Goal: Information Seeking & Learning: Check status

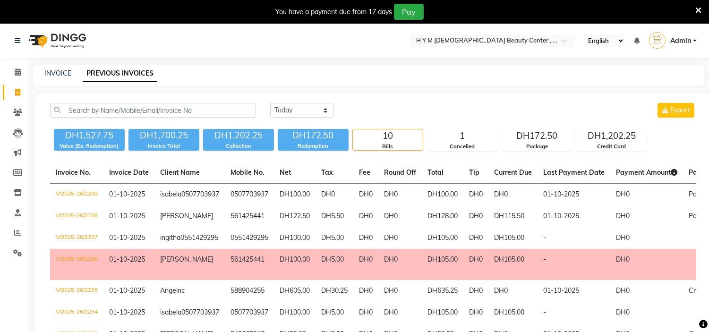
click at [693, 8] on div "You have a payment due from 17 days Pay" at bounding box center [349, 12] width 691 height 16
click at [696, 7] on icon at bounding box center [698, 10] width 6 height 8
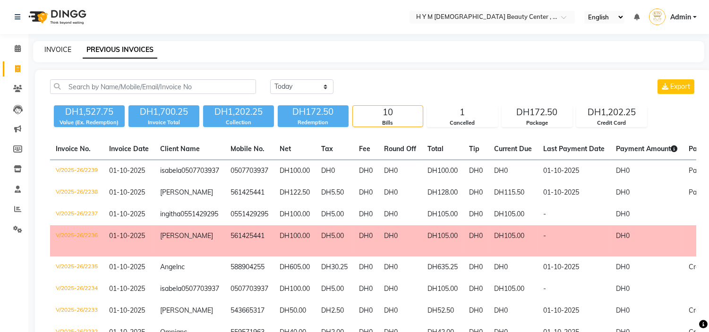
click at [68, 50] on link "INVOICE" at bounding box center [57, 49] width 27 height 8
select select "service"
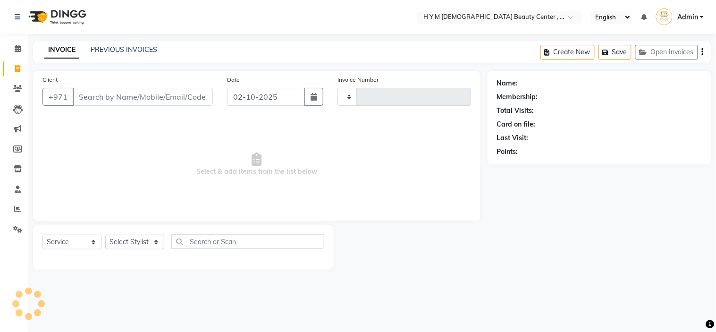
type input "2242"
select select "7248"
click at [144, 48] on link "PREVIOUS INVOICES" at bounding box center [124, 49] width 67 height 8
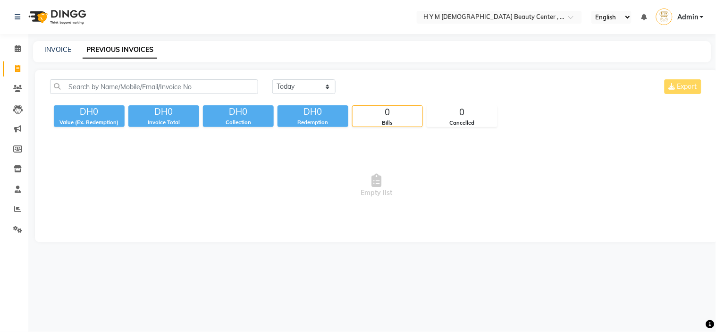
click at [271, 91] on div "[DATE] [DATE] Custom Range Export" at bounding box center [487, 90] width 445 height 22
click at [302, 89] on select "[DATE] [DATE] Custom Range" at bounding box center [303, 86] width 63 height 15
select select "range"
click at [272, 79] on select "[DATE] [DATE] Custom Range" at bounding box center [303, 86] width 63 height 15
click at [395, 85] on input "02-10-2025" at bounding box center [381, 86] width 66 height 13
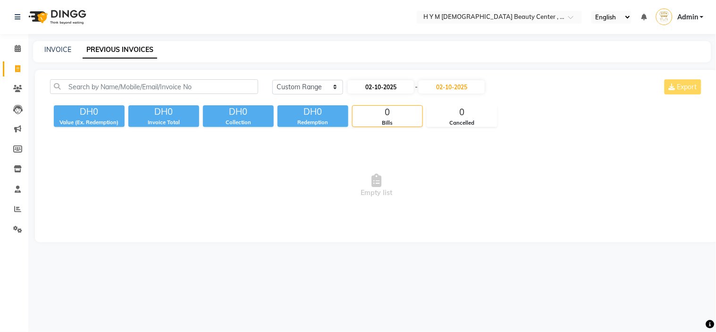
select select "10"
select select "2025"
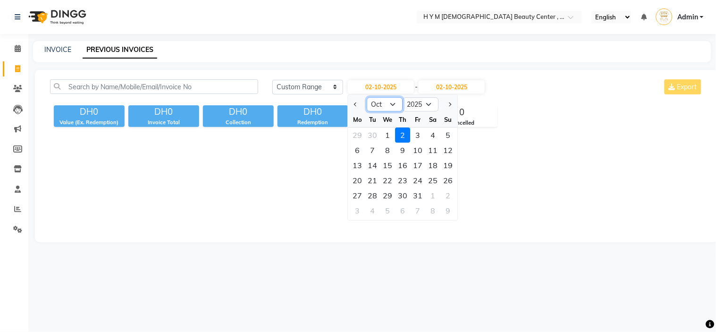
click at [397, 104] on select "Jan Feb Mar Apr May Jun [DATE] Aug Sep Oct Nov Dec" at bounding box center [385, 104] width 36 height 14
select select "9"
click at [367, 97] on select "Jan Feb Mar Apr May Jun [DATE] Aug Sep Oct Nov Dec" at bounding box center [385, 104] width 36 height 14
click at [355, 151] on div "8" at bounding box center [357, 150] width 15 height 15
type input "[DATE]"
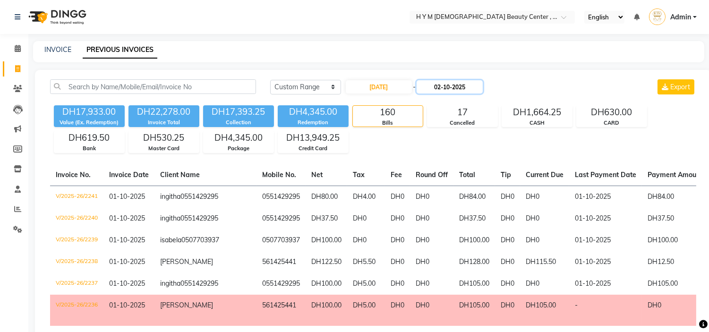
click at [454, 88] on input "02-10-2025" at bounding box center [449, 86] width 66 height 13
select select "10"
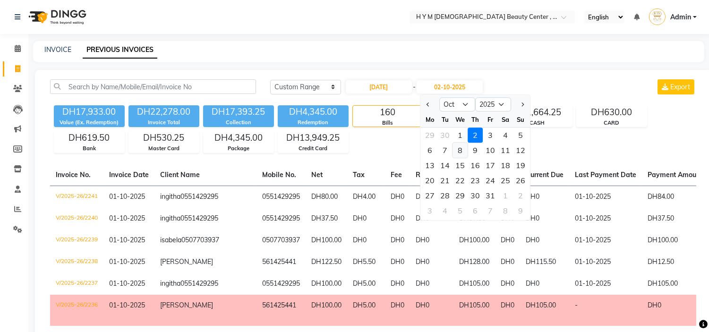
click at [462, 150] on div "8" at bounding box center [459, 150] width 15 height 15
type input "[DATE]"
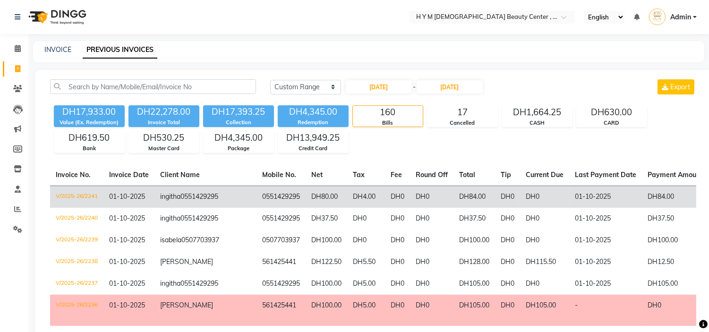
click at [180, 201] on span "0551429295" at bounding box center [199, 196] width 38 height 8
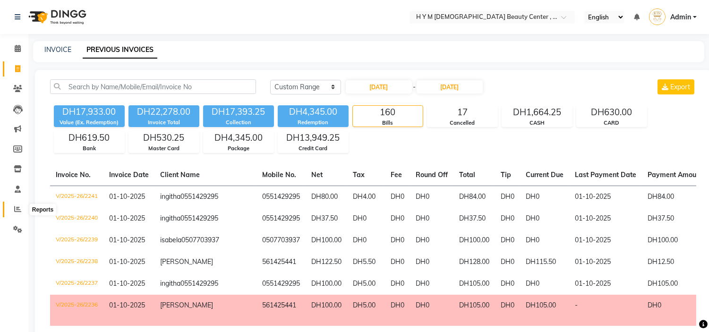
click at [17, 210] on icon at bounding box center [17, 208] width 7 height 7
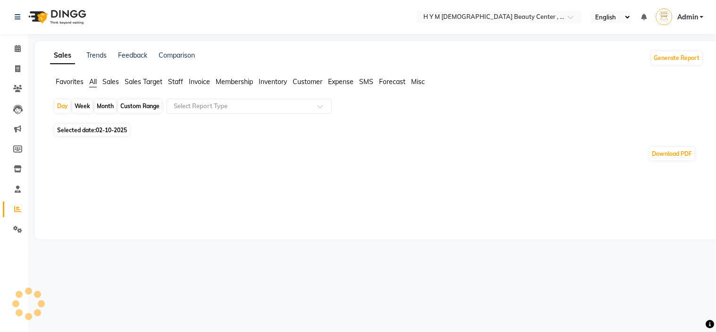
click at [96, 105] on div "Month" at bounding box center [105, 106] width 22 height 13
select select "10"
select select "2025"
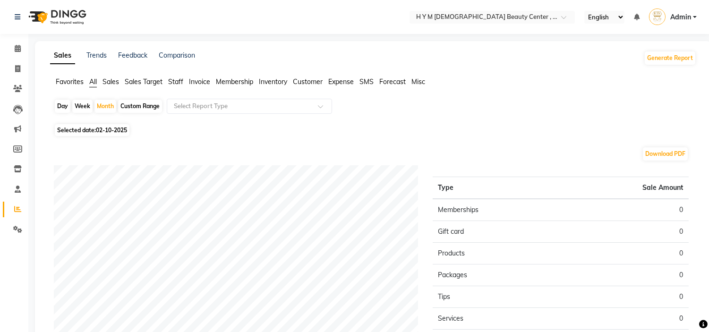
click at [110, 134] on span "Selected date: [DATE]" at bounding box center [92, 130] width 75 height 12
select select "10"
select select "2025"
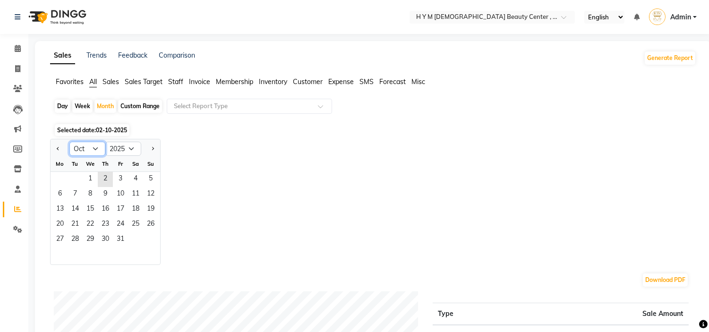
click at [84, 153] on select "Jan Feb Mar Apr May Jun [DATE] Aug Sep Oct Nov Dec" at bounding box center [87, 149] width 36 height 14
select select "9"
click at [69, 142] on select "Jan Feb Mar Apr May Jun [DATE] Aug Sep Oct Nov Dec" at bounding box center [87, 149] width 36 height 14
click at [60, 177] on span "1" at bounding box center [59, 179] width 15 height 15
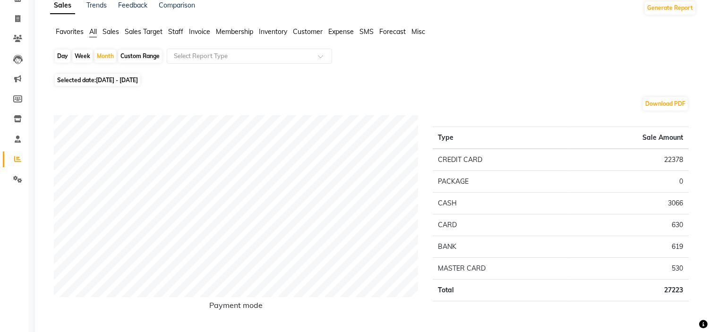
scroll to position [52, 0]
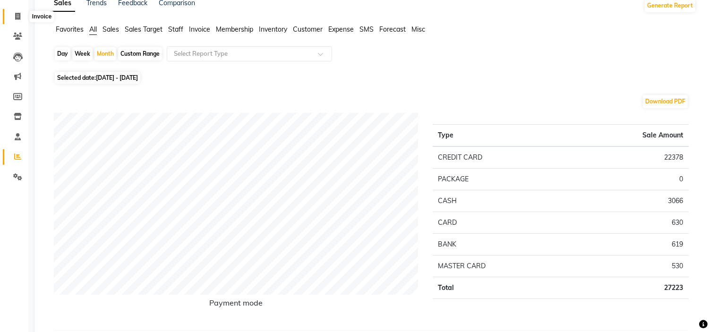
click at [14, 21] on span at bounding box center [17, 16] width 17 height 11
select select "service"
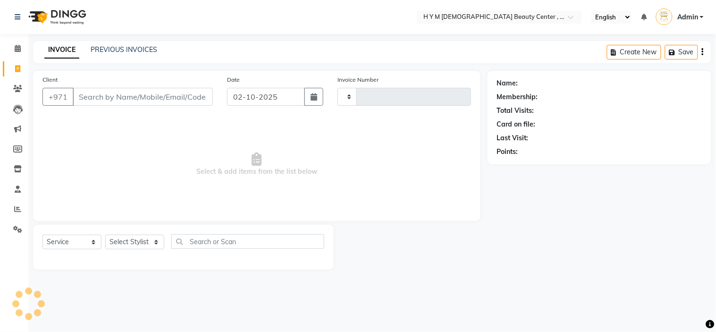
type input "2242"
select select "7248"
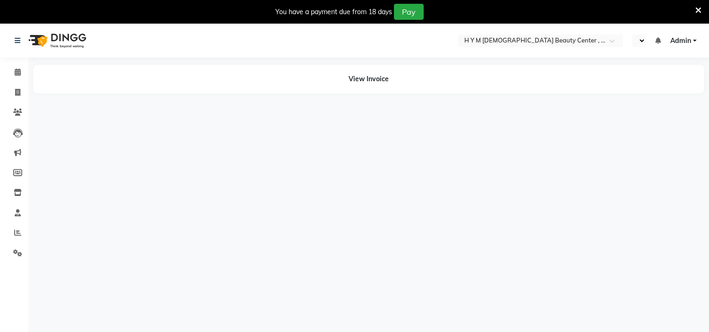
select select "en"
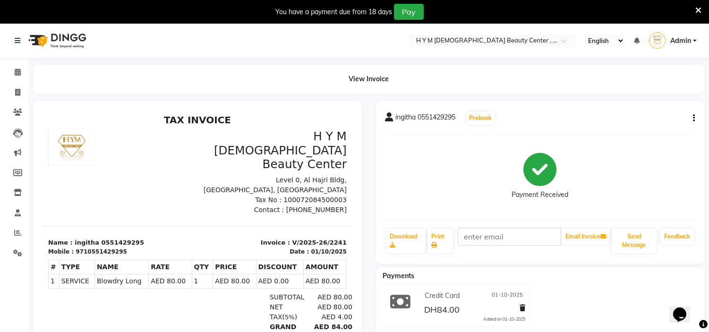
click at [695, 117] on div "ingitha 0551429295 Prebook Payment Received Download Print Email Invoice Send M…" at bounding box center [540, 182] width 329 height 162
click at [693, 118] on icon "button" at bounding box center [694, 118] width 2 height 0
click at [645, 119] on div "Edit Item Staff" at bounding box center [646, 118] width 65 height 12
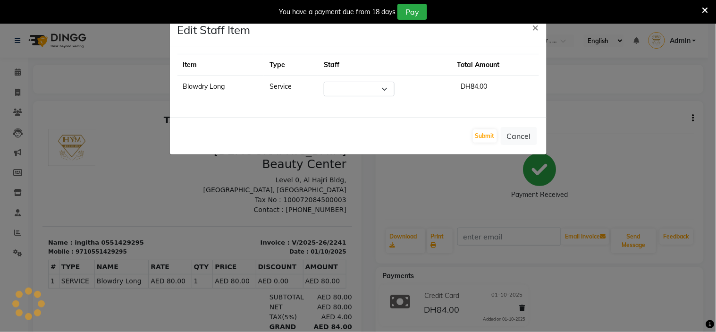
select select "61770"
drag, startPoint x: 664, startPoint y: 150, endPoint x: 635, endPoint y: 150, distance: 29.3
click at [662, 150] on ngb-modal-window "Edit Staff Item × Item Type Staff Total Amount Blowdry Long Service Select [PER…" at bounding box center [358, 166] width 716 height 332
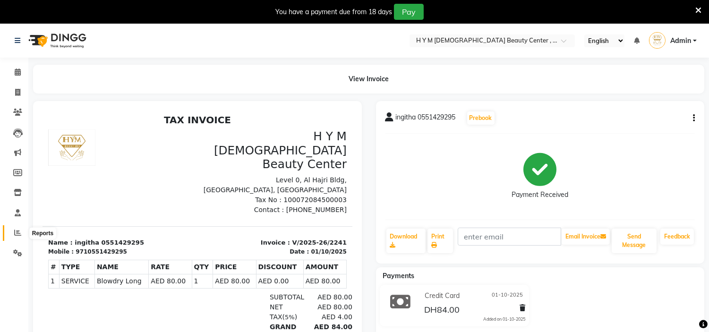
click at [17, 229] on icon at bounding box center [17, 232] width 7 height 7
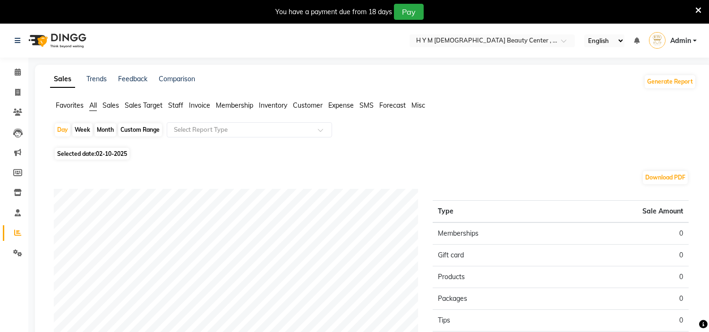
click at [104, 129] on div "Month" at bounding box center [105, 129] width 22 height 13
select select "10"
select select "2025"
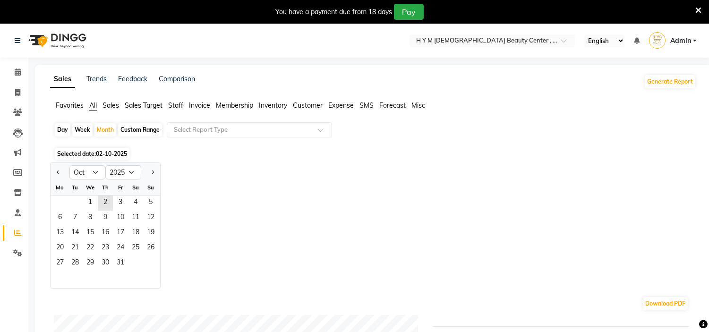
click at [64, 129] on div "Day" at bounding box center [63, 129] width 16 height 13
select select "10"
select select "2025"
click at [87, 171] on select "Jan Feb Mar Apr May Jun [DATE] Aug Sep Oct Nov Dec" at bounding box center [87, 172] width 36 height 14
select select "9"
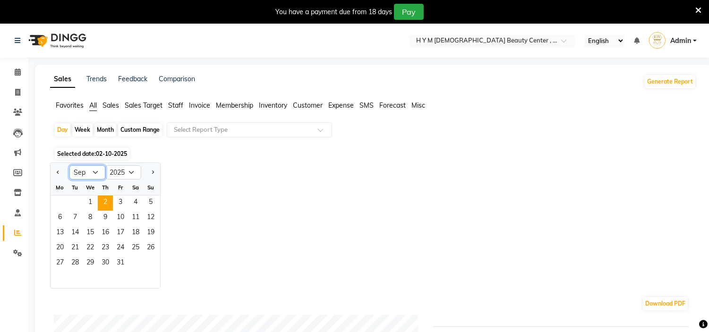
click at [69, 165] on select "Jan Feb Mar Apr May Jun [DATE] Aug Sep Oct Nov Dec" at bounding box center [87, 172] width 36 height 14
click at [62, 218] on span "8" at bounding box center [59, 218] width 15 height 15
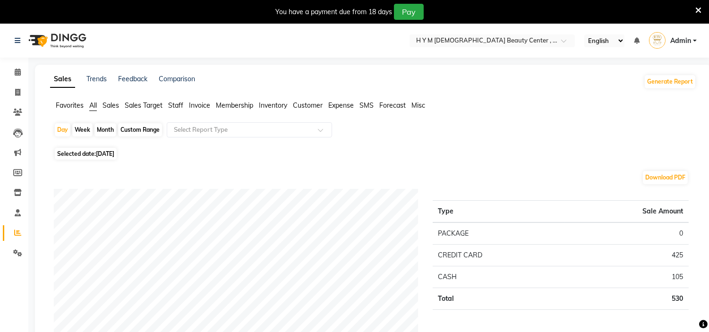
click at [97, 148] on span "Selected date: 08-09-2025" at bounding box center [86, 154] width 62 height 12
select select "9"
select select "2025"
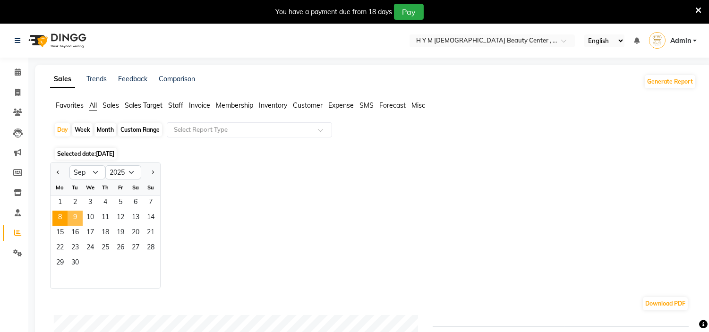
click at [74, 215] on span "9" at bounding box center [75, 218] width 15 height 15
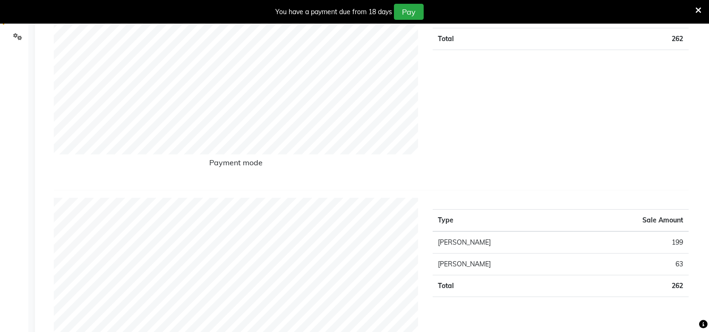
scroll to position [314, 0]
